Goal: Task Accomplishment & Management: Manage account settings

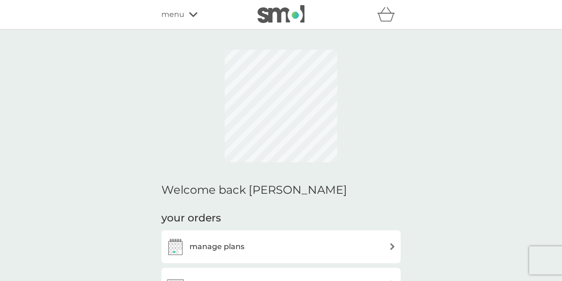
scroll to position [150, 0]
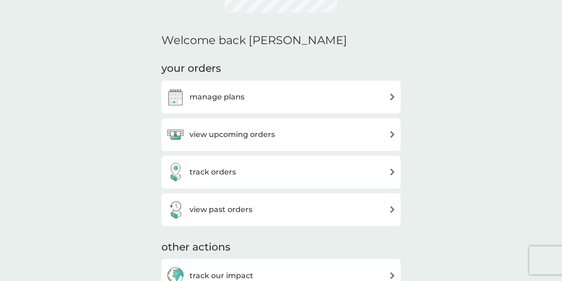
click at [239, 47] on h2 "Welcome back [PERSON_NAME]" at bounding box center [254, 41] width 186 height 14
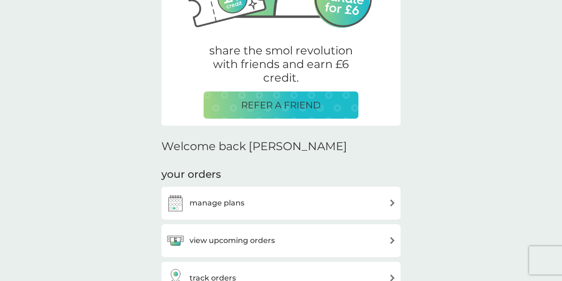
click at [238, 136] on div "share the smol revolution with friends and earn £6 credit. REFER A FRIEND Welco…" at bounding box center [280, 285] width 239 height 785
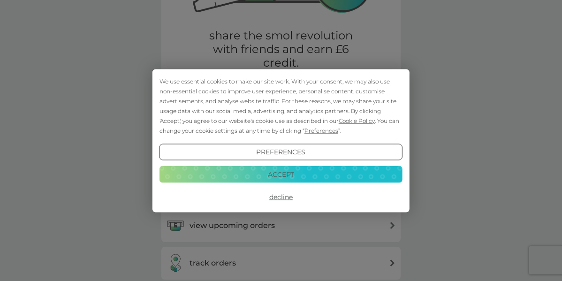
click at [289, 175] on button "Accept" at bounding box center [280, 174] width 243 height 17
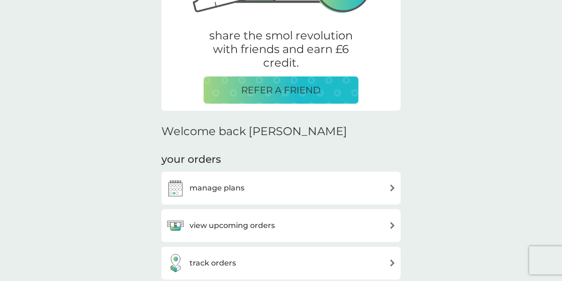
scroll to position [235, 0]
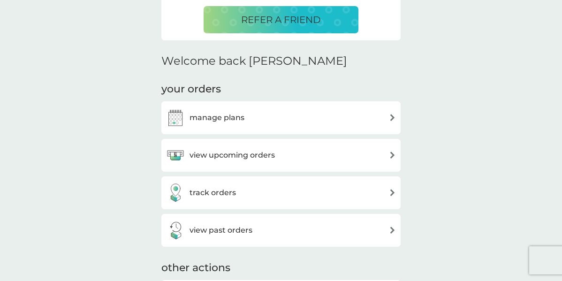
click at [200, 150] on h3 "view upcoming orders" at bounding box center [231, 155] width 85 height 12
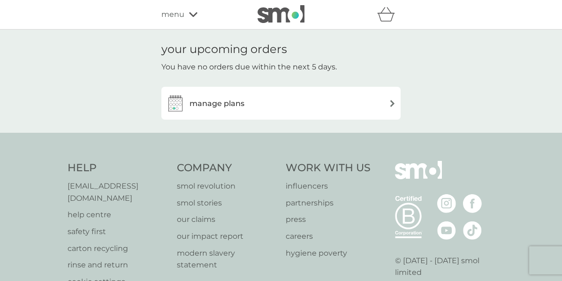
click at [266, 104] on div "manage plans" at bounding box center [281, 103] width 230 height 19
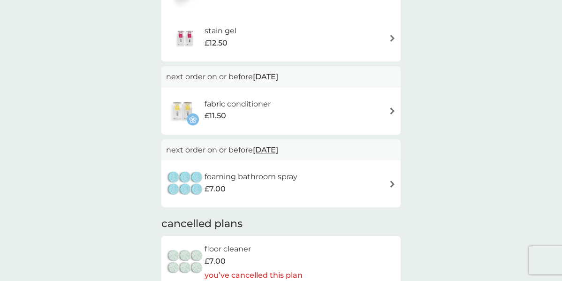
scroll to position [201, 0]
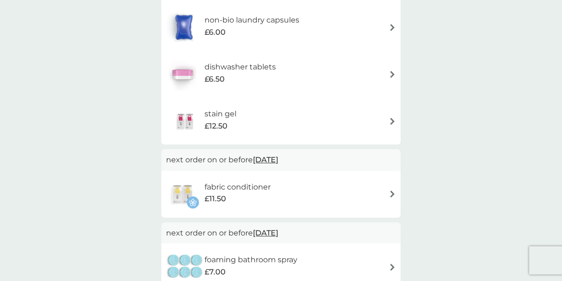
click at [238, 122] on div "stain gel £12.50" at bounding box center [224, 121] width 41 height 26
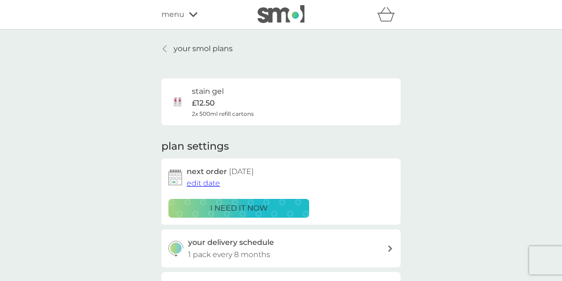
click at [164, 48] on icon at bounding box center [164, 48] width 3 height 7
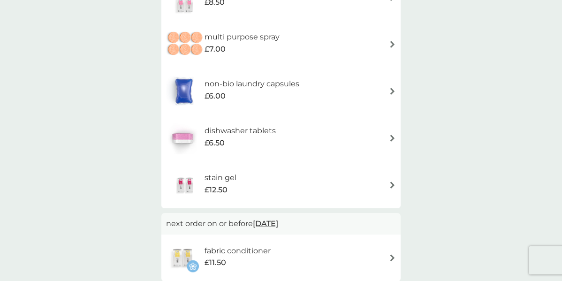
scroll to position [119, 0]
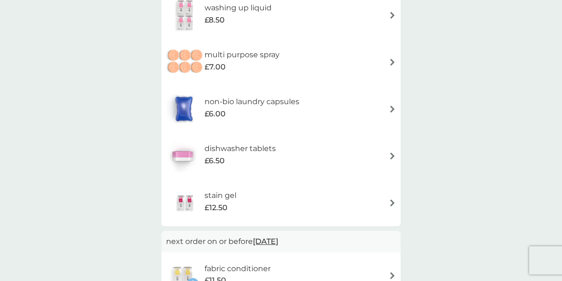
click at [236, 18] on div "£8.50" at bounding box center [237, 20] width 67 height 12
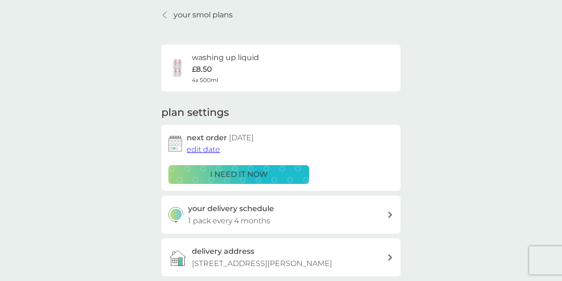
scroll to position [8, 0]
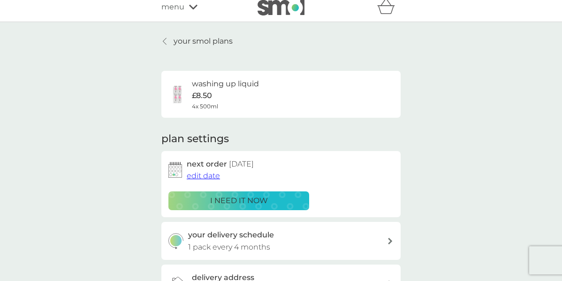
click at [169, 44] on link "your smol plans" at bounding box center [196, 41] width 71 height 12
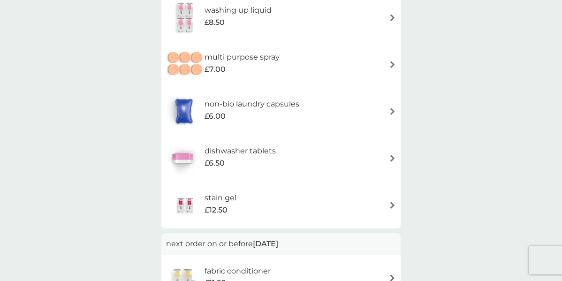
scroll to position [168, 0]
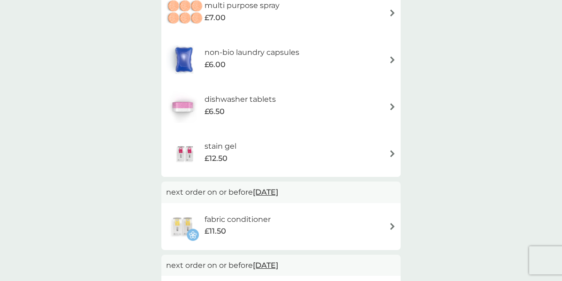
click at [217, 156] on span "£12.50" at bounding box center [215, 158] width 23 height 12
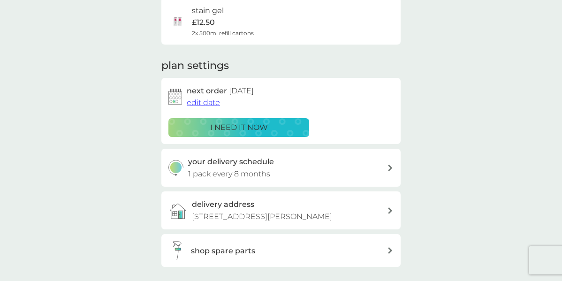
scroll to position [138, 0]
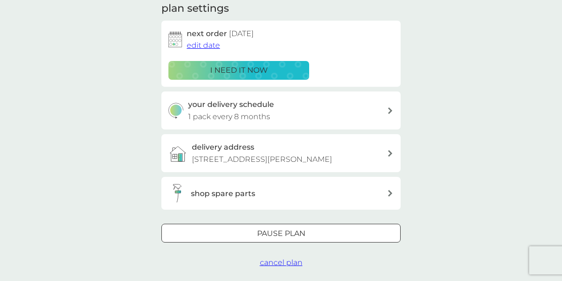
click at [224, 116] on p "1 pack every 8 months" at bounding box center [229, 117] width 82 height 12
select select "8"
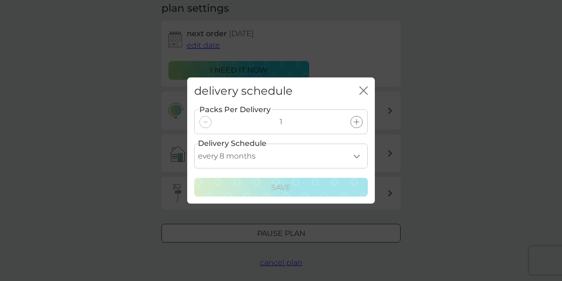
click at [360, 90] on icon "close" at bounding box center [363, 90] width 8 height 8
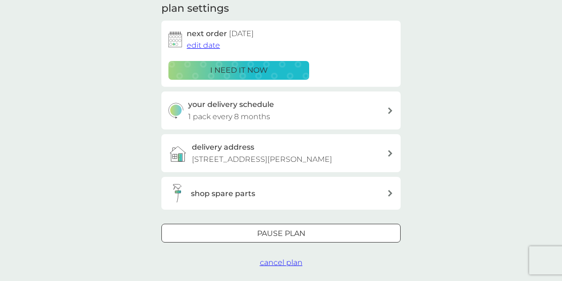
scroll to position [0, 0]
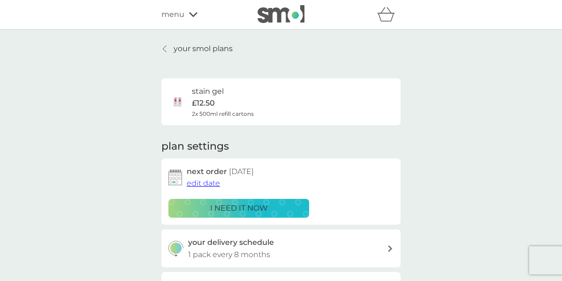
click at [194, 49] on p "your smol plans" at bounding box center [202, 49] width 59 height 12
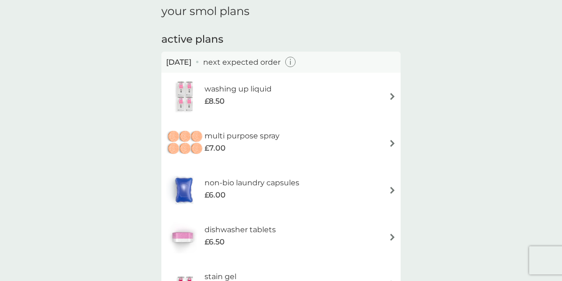
scroll to position [30, 0]
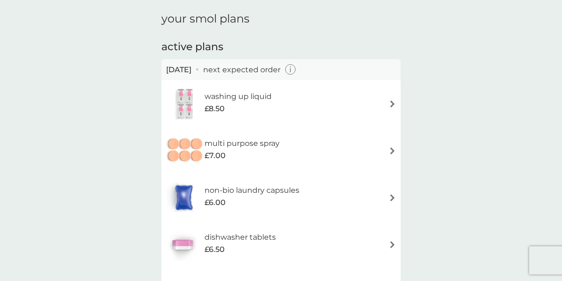
click at [296, 69] on icon "button" at bounding box center [290, 69] width 11 height 11
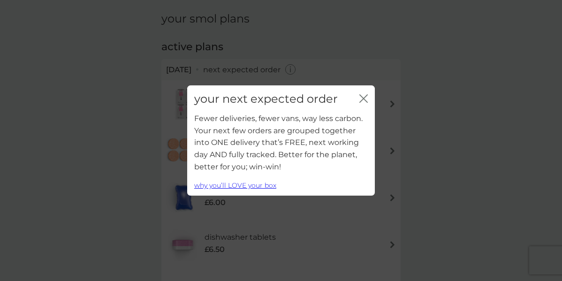
click at [362, 99] on icon "close" at bounding box center [363, 98] width 8 height 8
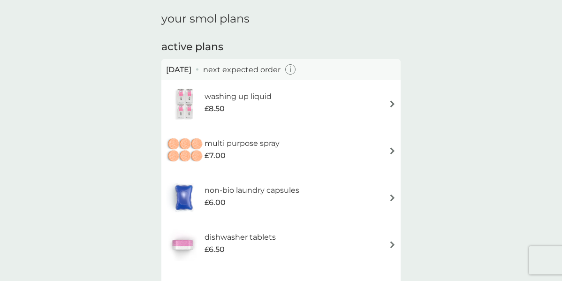
click at [255, 99] on h6 "washing up liquid" at bounding box center [237, 96] width 67 height 12
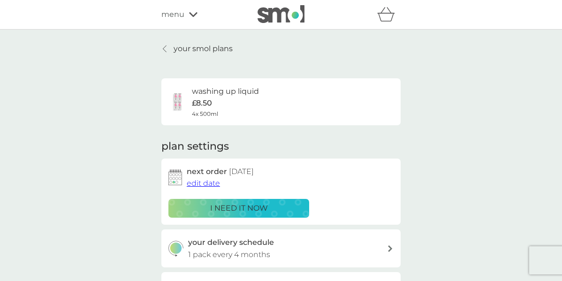
click at [167, 50] on div at bounding box center [165, 49] width 7 height 8
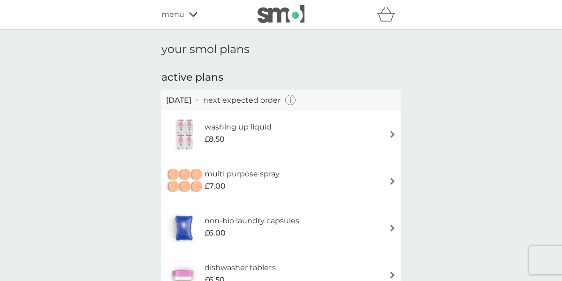
scroll to position [166, 0]
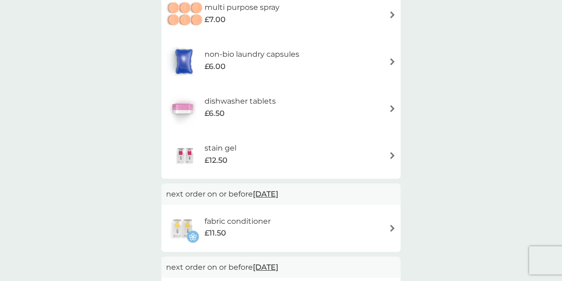
click at [218, 64] on span "£6.00" at bounding box center [214, 66] width 21 height 12
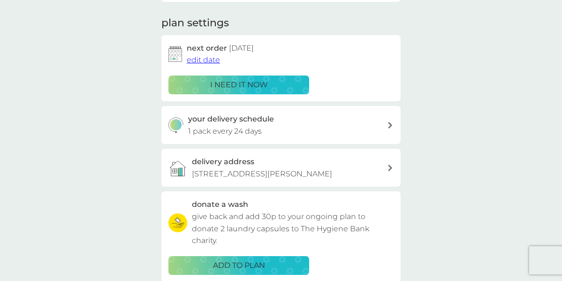
scroll to position [127, 0]
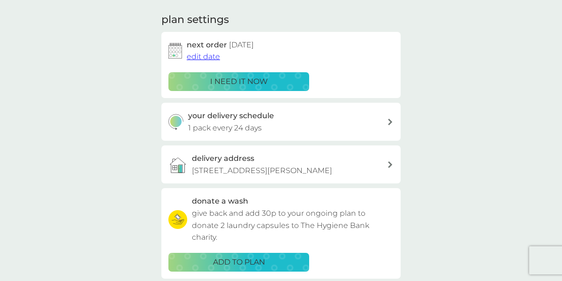
click at [225, 126] on p "1 pack every 24 days" at bounding box center [225, 128] width 74 height 12
select select "21"
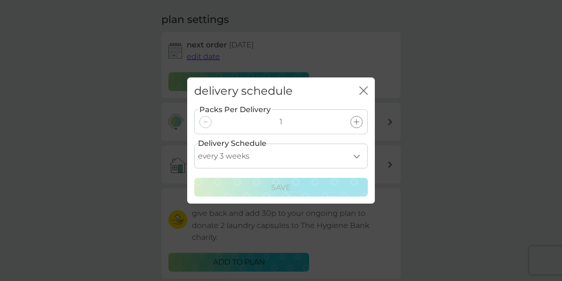
click at [364, 90] on icon "close" at bounding box center [365, 91] width 4 height 8
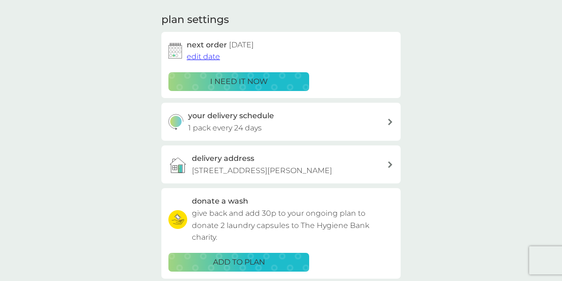
click at [133, 114] on div "your smol plans non-bio laundry capsules £6.00 24x capsules plan settings next …" at bounding box center [281, 126] width 562 height 447
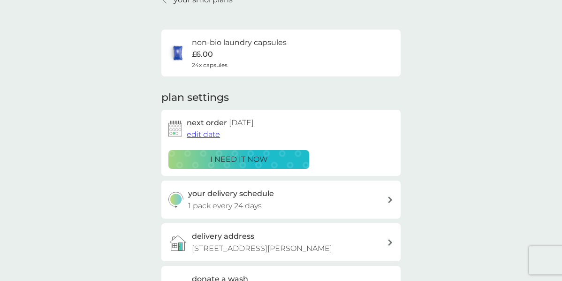
scroll to position [0, 0]
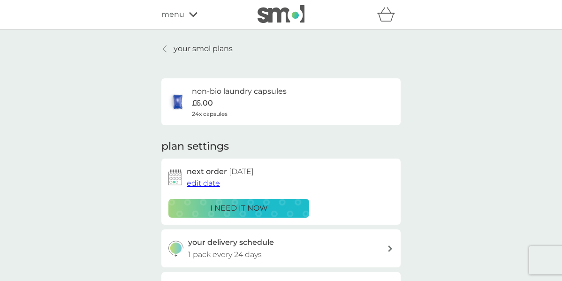
click at [164, 48] on icon at bounding box center [165, 49] width 4 height 8
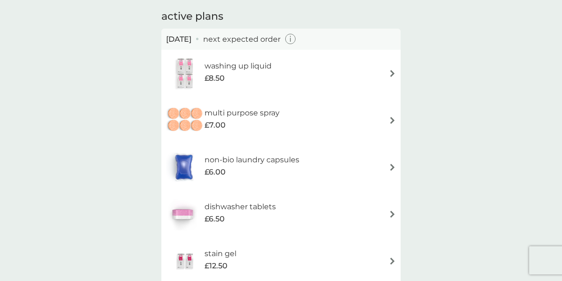
scroll to position [97, 0]
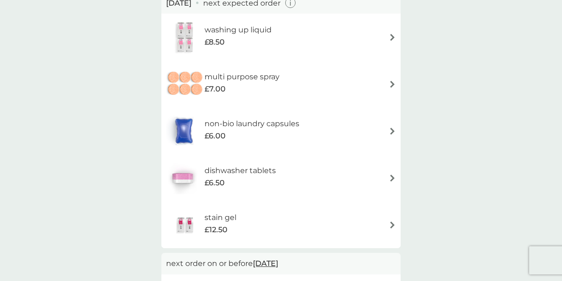
click at [322, 186] on div "dishwasher tablets £6.50" at bounding box center [281, 177] width 230 height 33
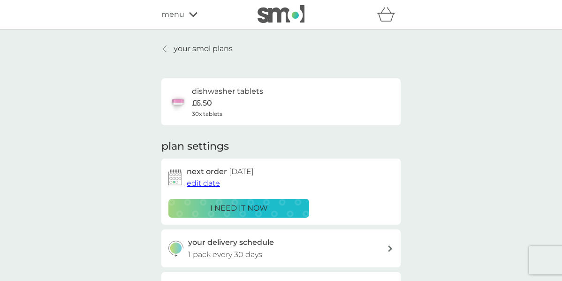
scroll to position [111, 0]
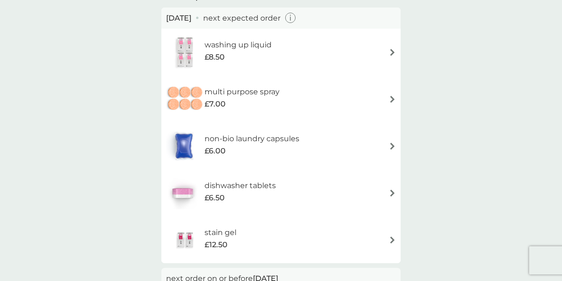
scroll to position [78, 0]
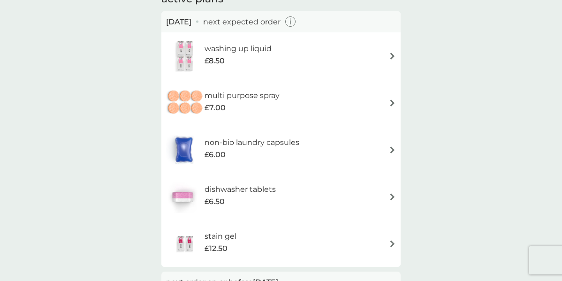
click at [234, 245] on div "£12.50" at bounding box center [220, 248] width 32 height 12
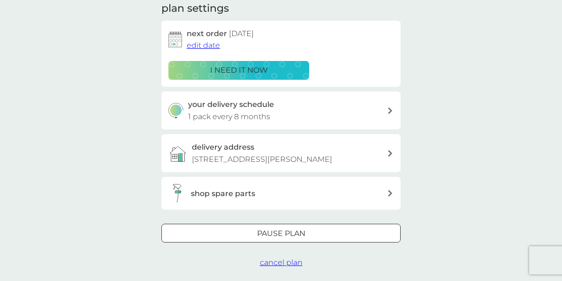
scroll to position [136, 0]
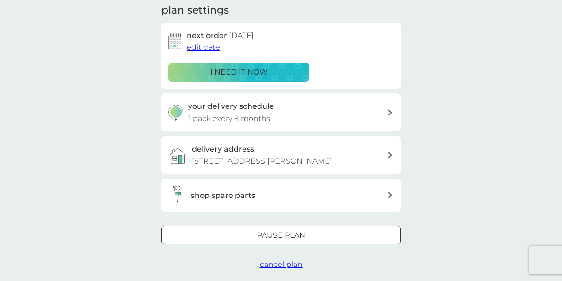
click at [203, 44] on span "edit date" at bounding box center [203, 47] width 33 height 9
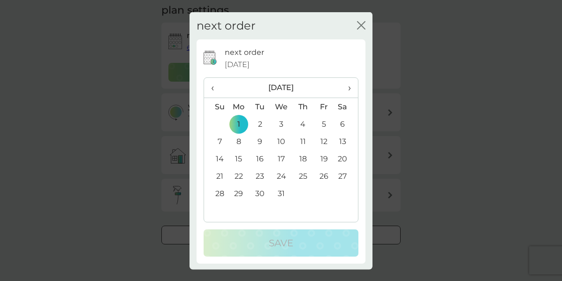
click at [357, 27] on icon "close" at bounding box center [359, 25] width 4 height 8
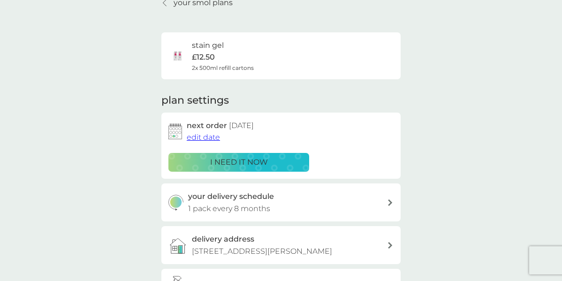
scroll to position [0, 0]
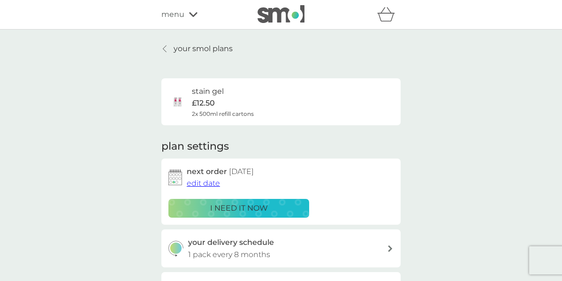
click at [164, 47] on icon at bounding box center [164, 48] width 3 height 7
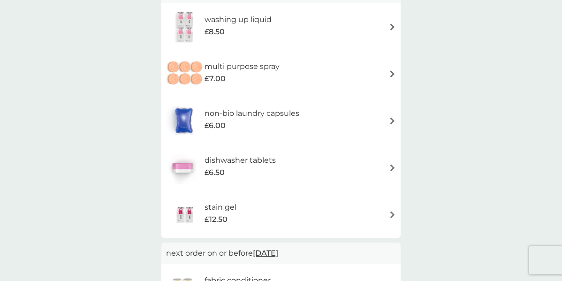
scroll to position [109, 0]
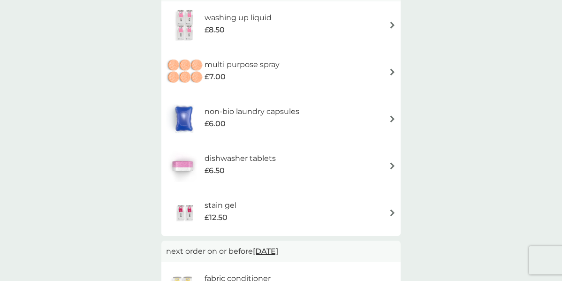
click at [241, 215] on div "stain gel £12.50" at bounding box center [224, 212] width 41 height 26
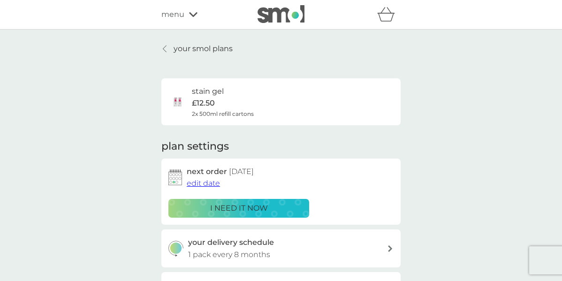
click at [197, 180] on span "edit date" at bounding box center [203, 183] width 33 height 9
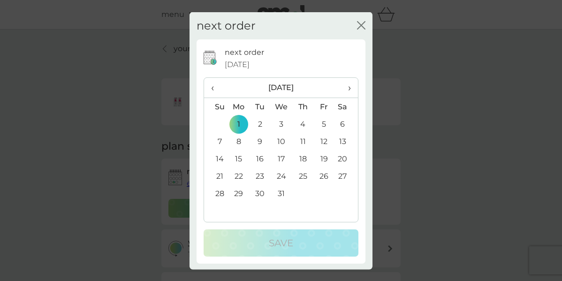
click at [341, 89] on span "›" at bounding box center [345, 88] width 9 height 20
click at [298, 121] on td "1" at bounding box center [302, 123] width 21 height 17
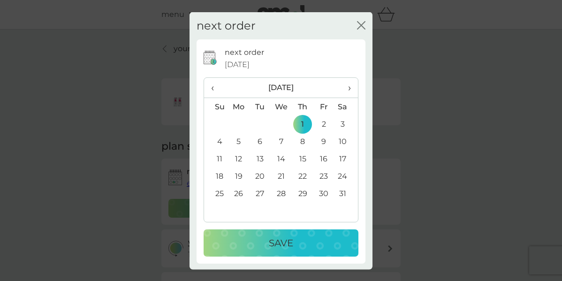
click at [298, 248] on div "Save" at bounding box center [281, 242] width 136 height 15
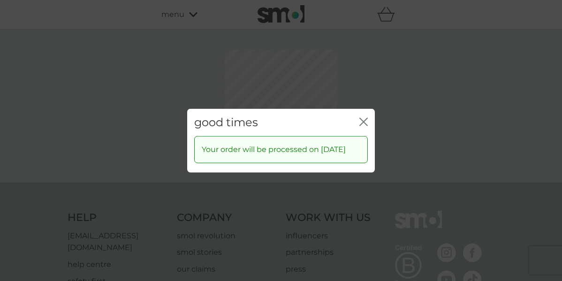
click at [362, 121] on icon "close" at bounding box center [363, 121] width 8 height 8
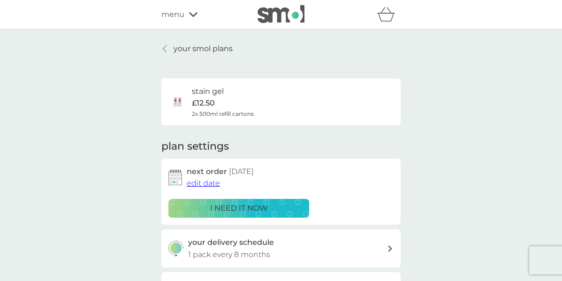
click at [166, 50] on icon at bounding box center [165, 49] width 4 height 8
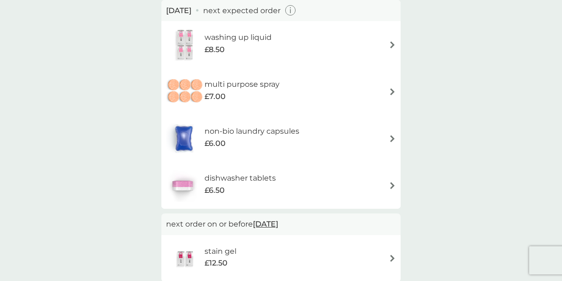
scroll to position [77, 0]
